Goal: Navigation & Orientation: Browse casually

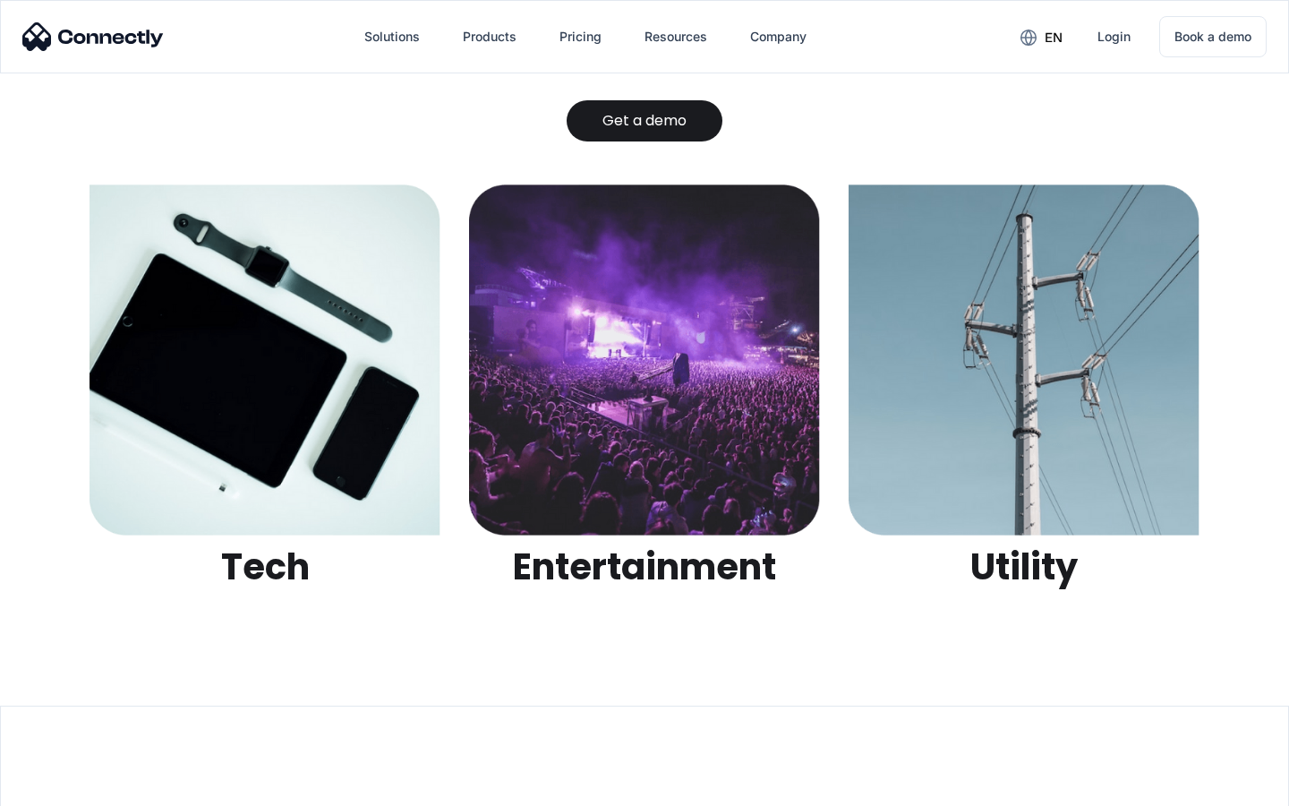
scroll to position [5649, 0]
